Goal: Information Seeking & Learning: Learn about a topic

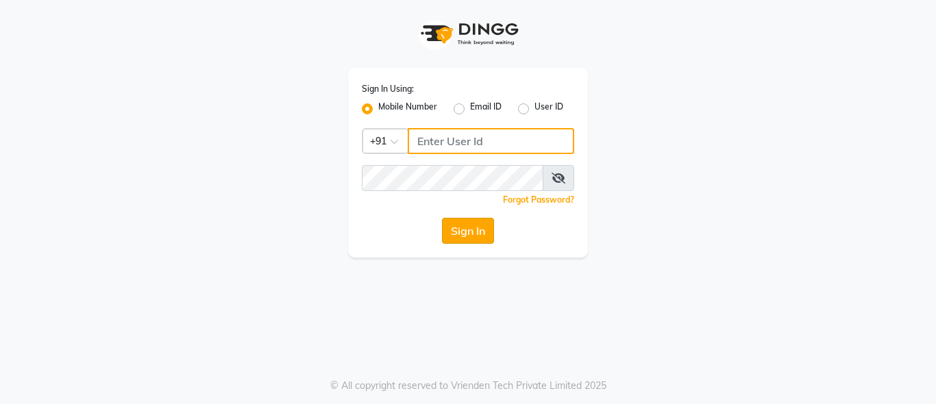
type input "7996678910"
click at [484, 233] on button "Sign In" at bounding box center [468, 231] width 52 height 26
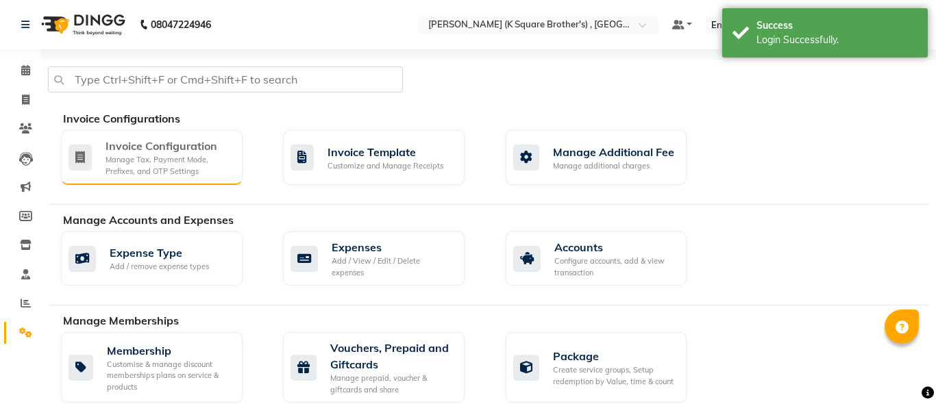
select select "en"
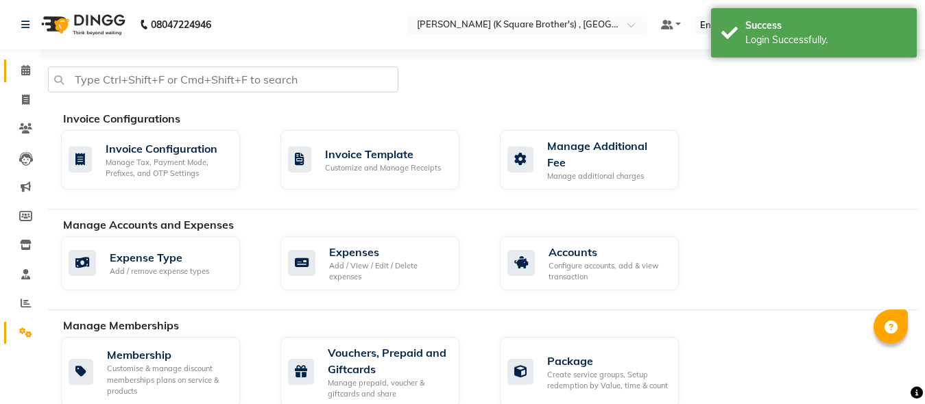
click at [23, 64] on span at bounding box center [26, 71] width 24 height 16
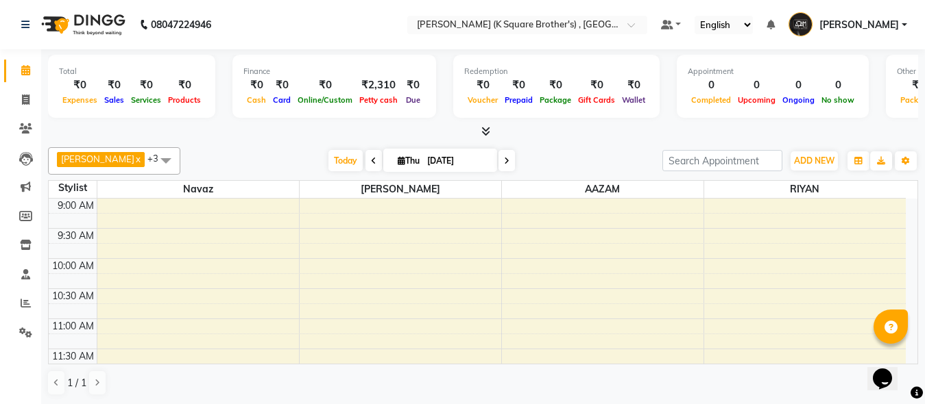
scroll to position [69, 0]
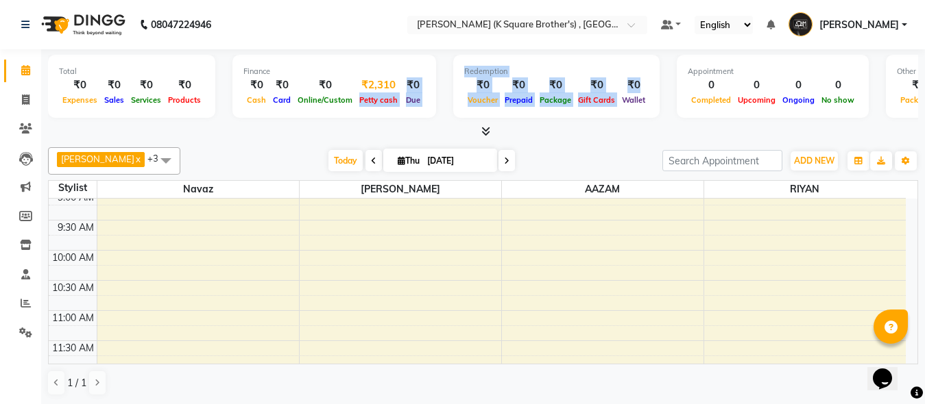
drag, startPoint x: 655, startPoint y: 91, endPoint x: 399, endPoint y: 85, distance: 256.5
click at [399, 85] on div "Total ₹0 Expenses ₹0 Sales ₹0 Services ₹0 Products Finance ₹0 Cash ₹0 Card ₹0 O…" at bounding box center [483, 88] width 870 height 67
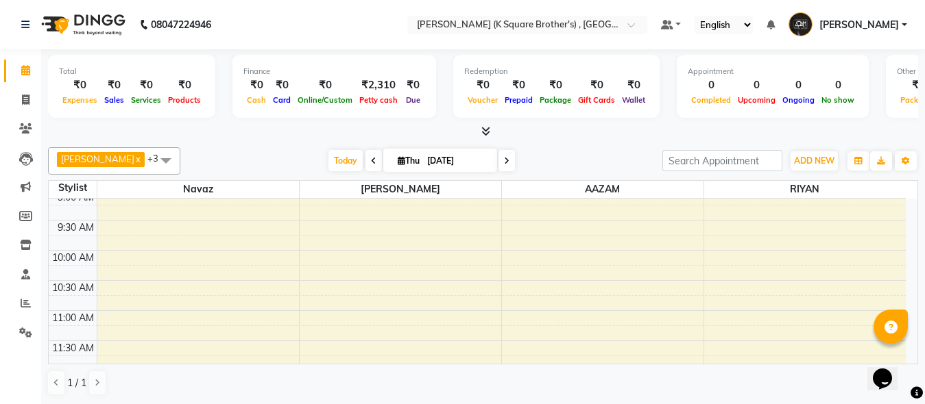
click at [478, 130] on span at bounding box center [483, 132] width 14 height 14
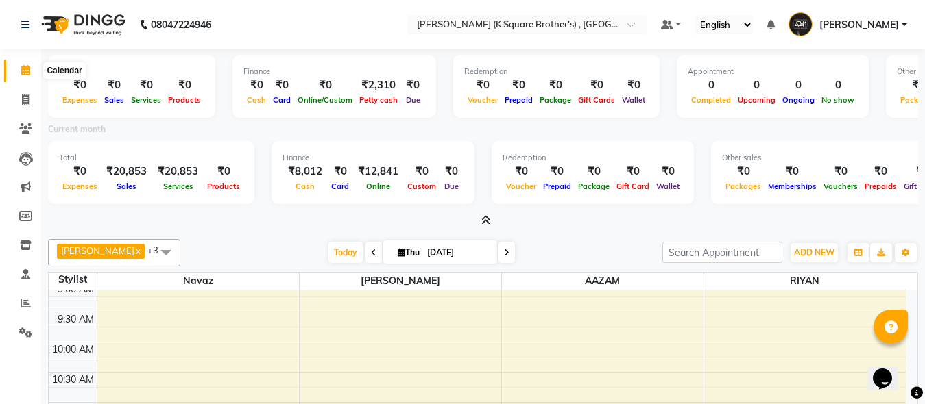
click at [19, 69] on span at bounding box center [26, 71] width 24 height 16
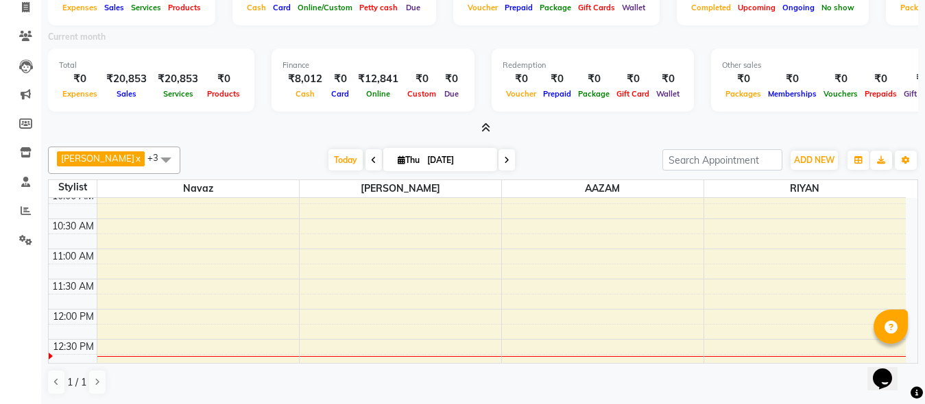
scroll to position [0, 0]
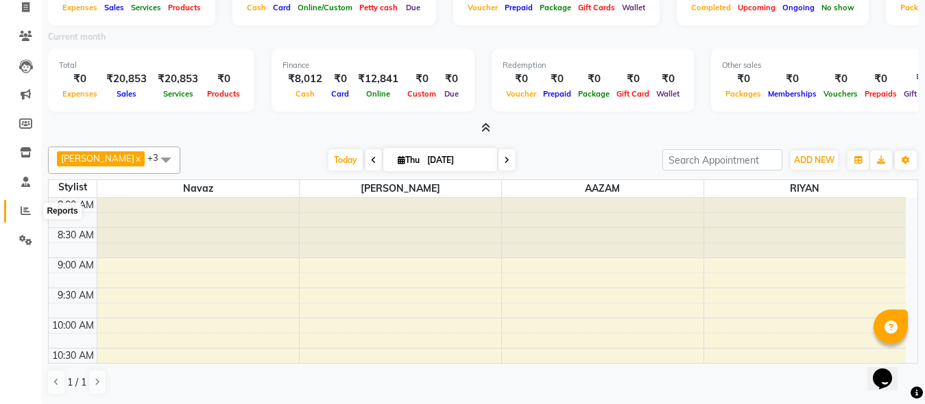
click at [27, 217] on span at bounding box center [26, 212] width 24 height 16
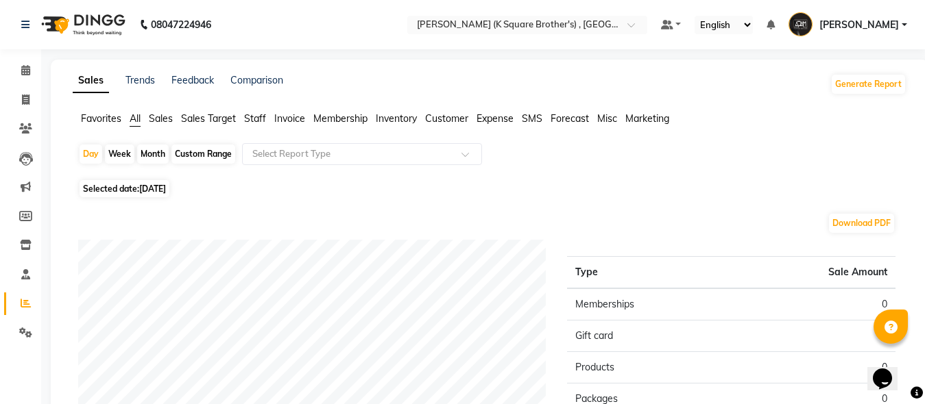
click at [158, 151] on div "Month" at bounding box center [153, 154] width 32 height 19
select select "9"
select select "2025"
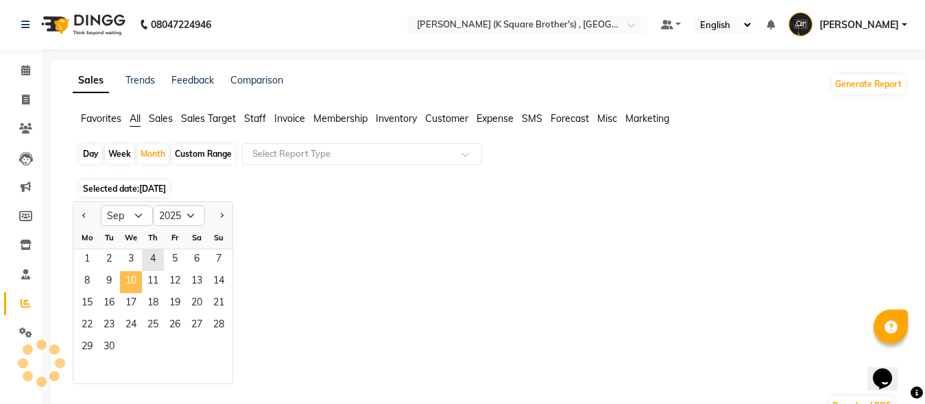
click at [125, 290] on span "10" at bounding box center [131, 282] width 22 height 22
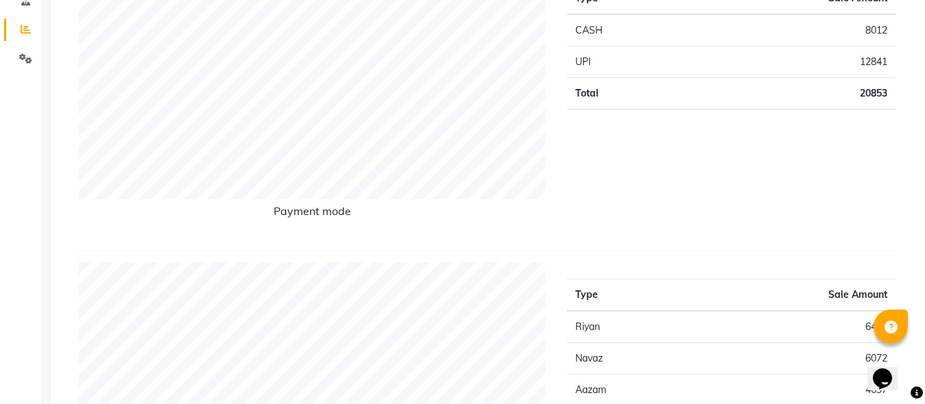
scroll to position [548, 0]
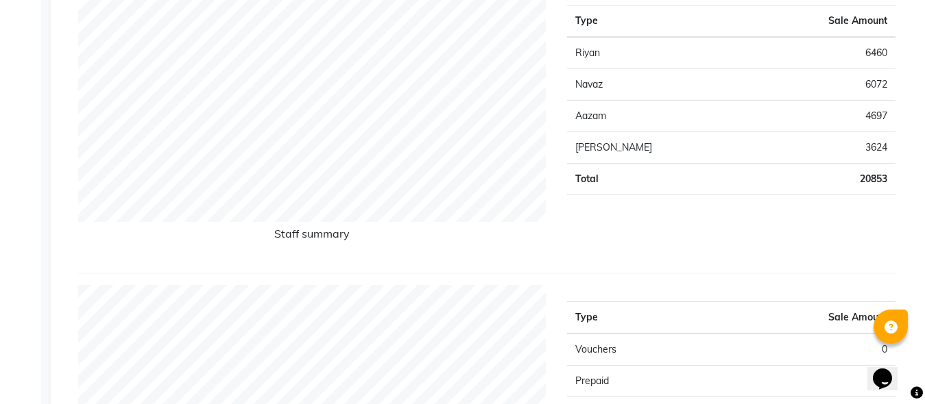
click at [888, 147] on td "3624" at bounding box center [822, 148] width 147 height 32
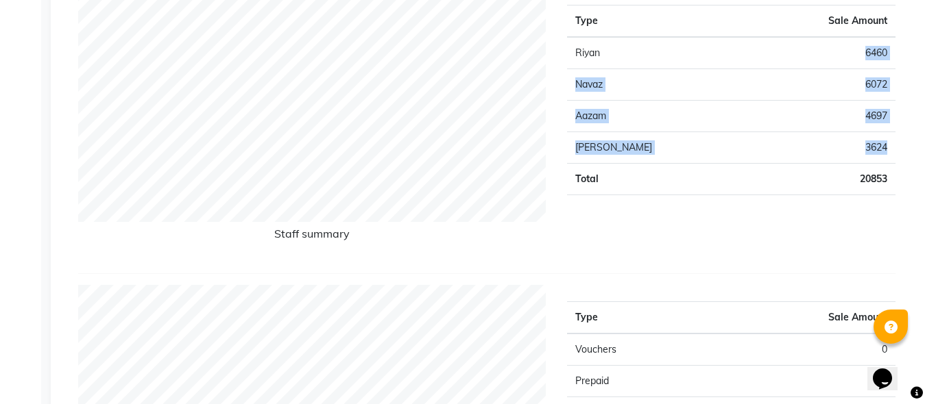
drag, startPoint x: 888, startPoint y: 144, endPoint x: 859, endPoint y: 56, distance: 93.0
click at [859, 56] on tbody "Riyan 6460 Navaz 6072 Aazam 4697 [PERSON_NAME] 3624 Total 20853" at bounding box center [731, 116] width 328 height 158
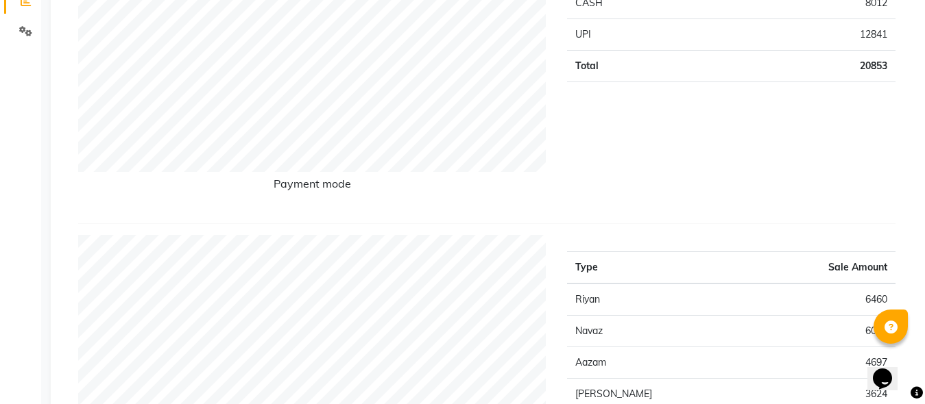
scroll to position [0, 0]
